Goal: Check status

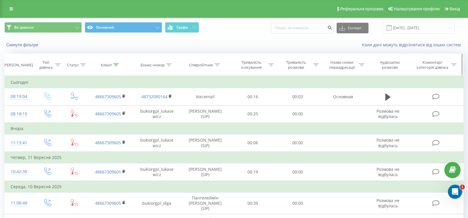
click at [116, 66] on icon at bounding box center [115, 65] width 5 height 3
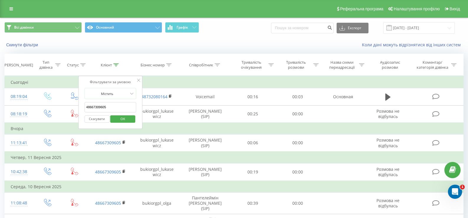
click at [94, 107] on input "48667309605" at bounding box center [110, 107] width 52 height 10
paste input "79 569 63 5"
click at [89, 108] on input "48 79 569 63 55" at bounding box center [110, 107] width 52 height 10
click at [93, 107] on input "4879 569 63 55" at bounding box center [110, 107] width 52 height 10
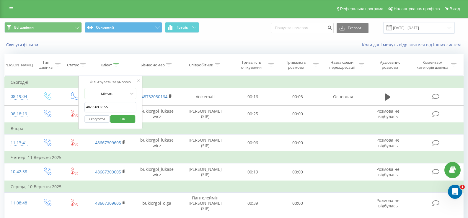
click at [98, 108] on input "4879569 63 55" at bounding box center [110, 107] width 52 height 10
click at [102, 106] on input "487956963 55" at bounding box center [110, 107] width 52 height 10
type input "48795696355"
click at [124, 120] on span "OK" at bounding box center [123, 118] width 17 height 9
